Goal: Information Seeking & Learning: Learn about a topic

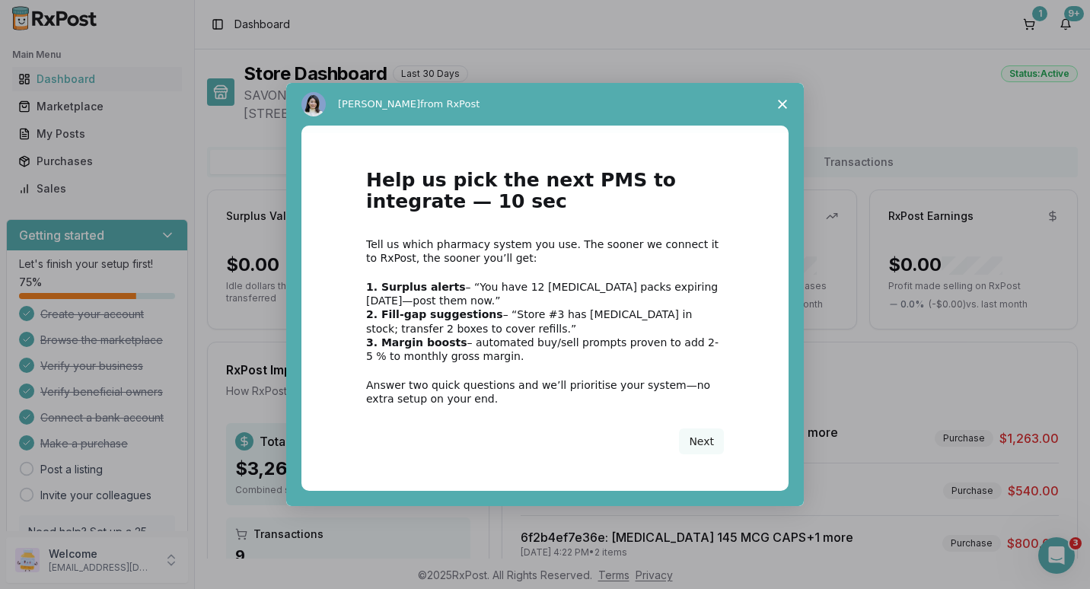
click at [783, 94] on span "Close survey" at bounding box center [782, 104] width 43 height 43
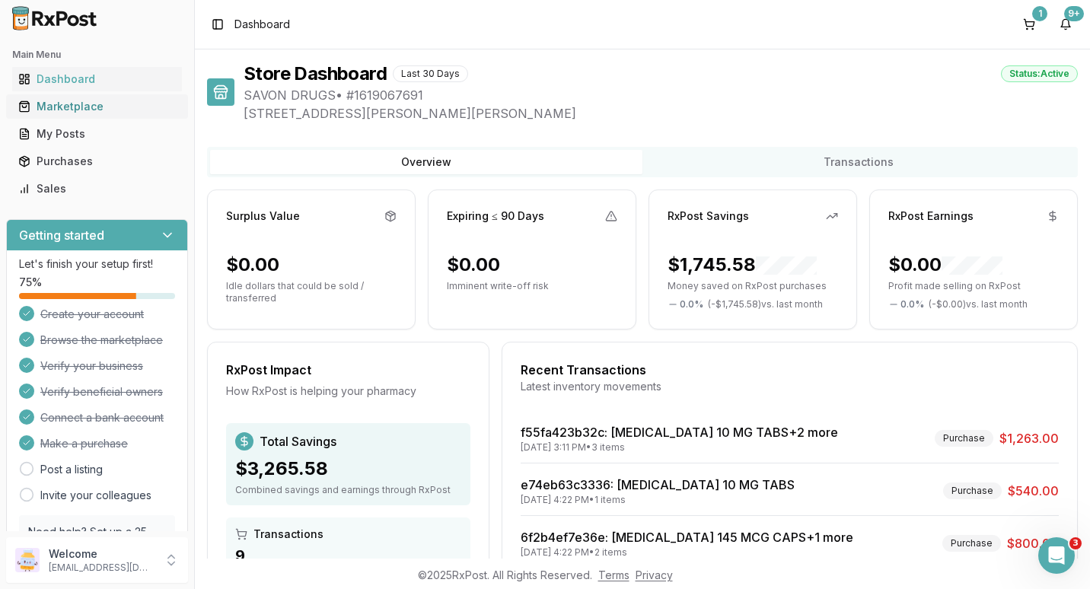
click at [103, 108] on div "Marketplace" at bounding box center [97, 106] width 158 height 15
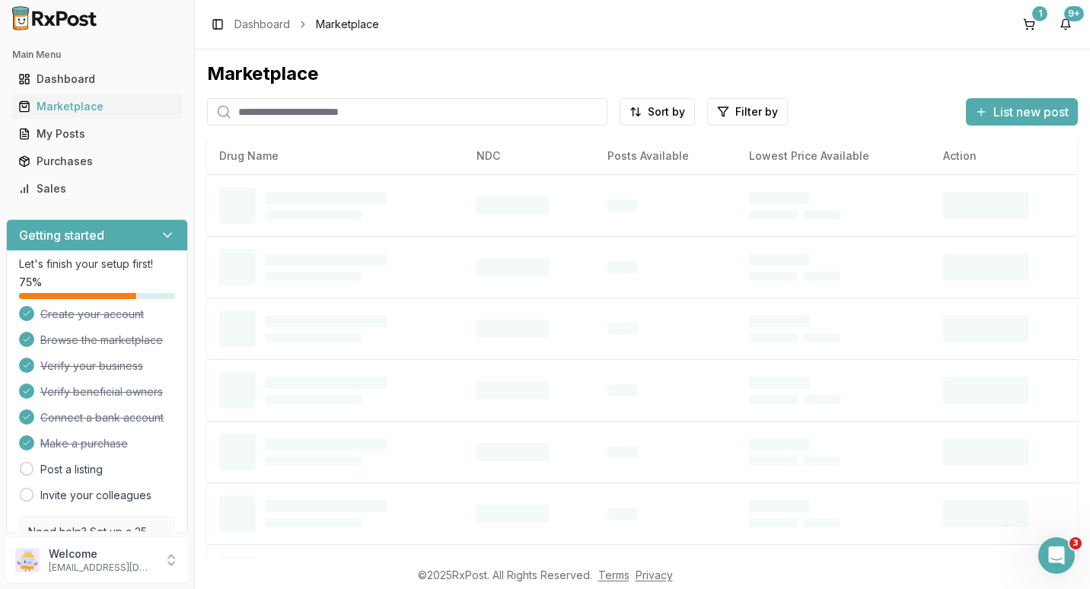
click at [266, 110] on input "search" at bounding box center [407, 111] width 400 height 27
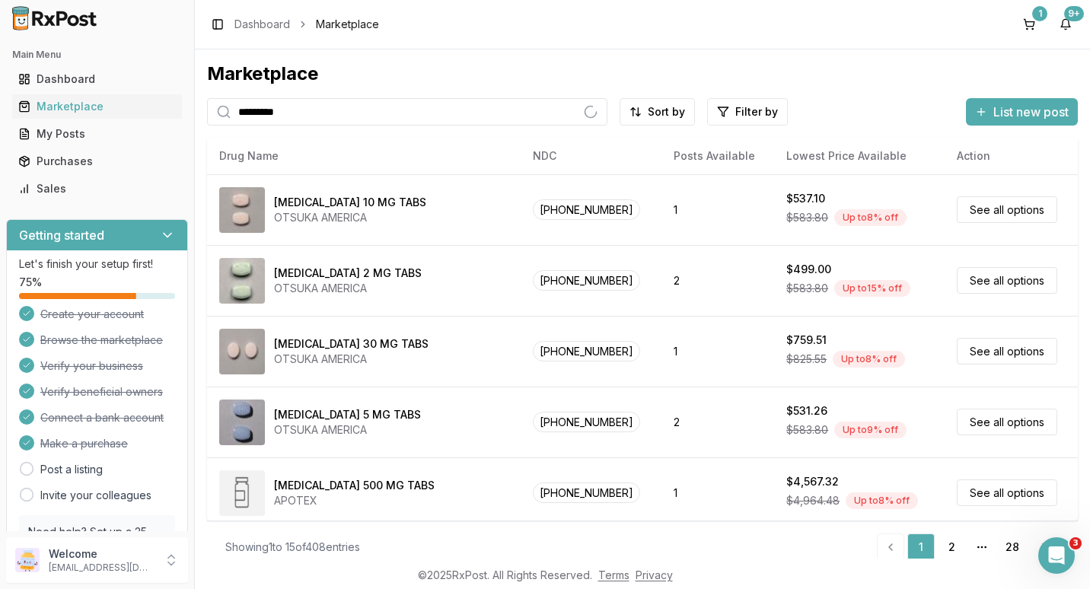
type input "*********"
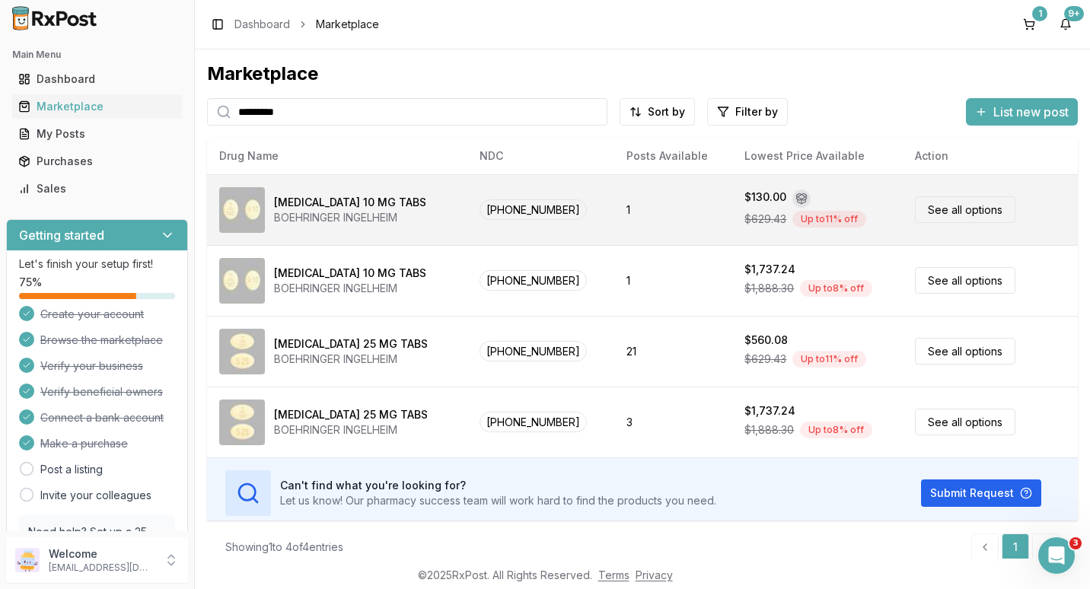
click at [944, 215] on link "See all options" at bounding box center [965, 209] width 100 height 27
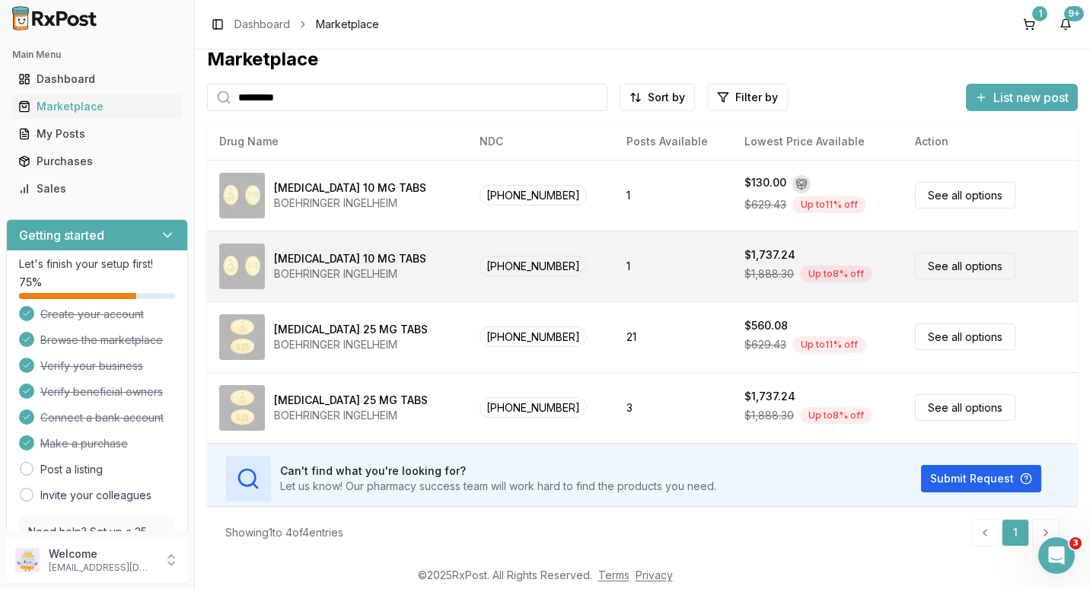
click at [960, 269] on link "See all options" at bounding box center [965, 266] width 100 height 27
